Goal: Navigation & Orientation: Find specific page/section

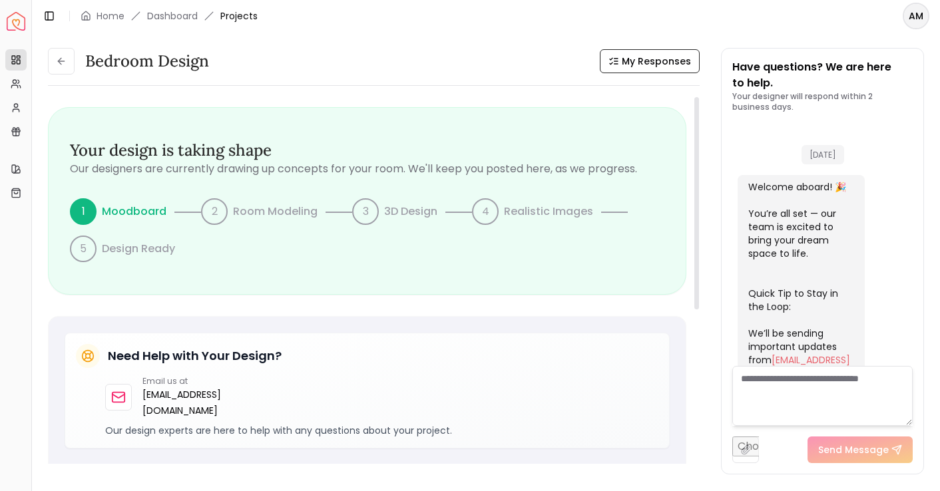
scroll to position [543, 0]
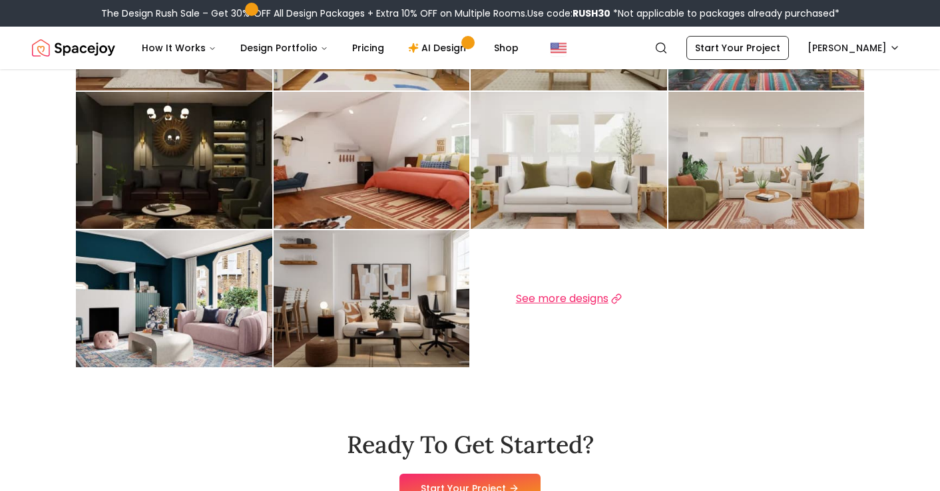
scroll to position [521, 0]
